Goal: Check status

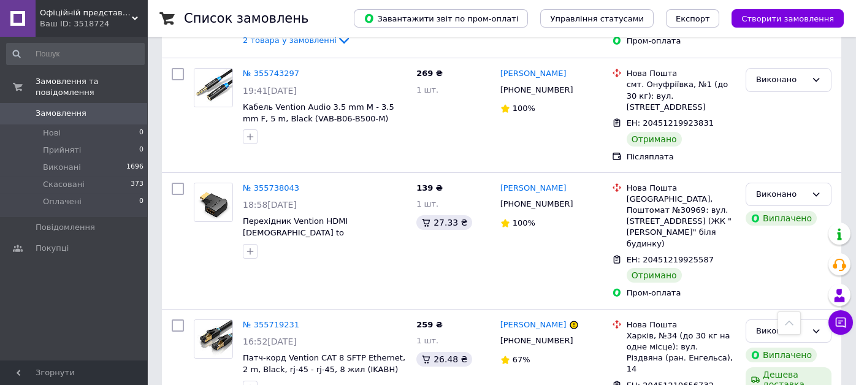
scroll to position [1084, 0]
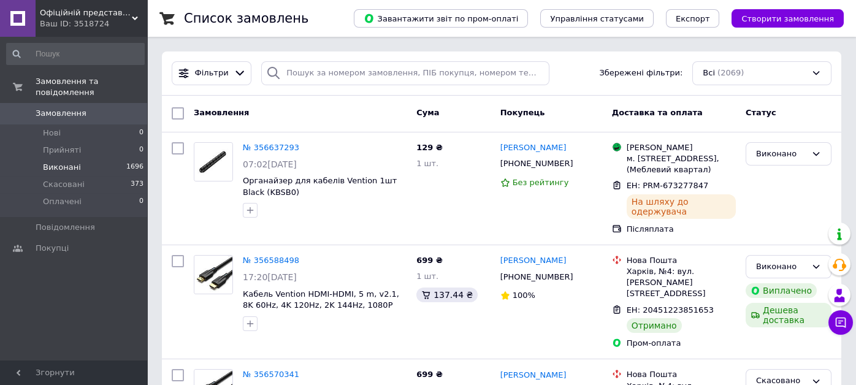
click at [63, 162] on span "Виконані" at bounding box center [62, 167] width 38 height 11
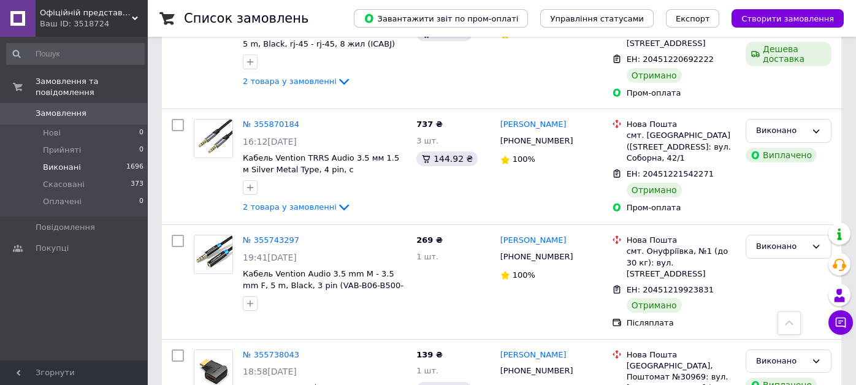
scroll to position [920, 0]
